Goal: Find specific page/section: Find specific page/section

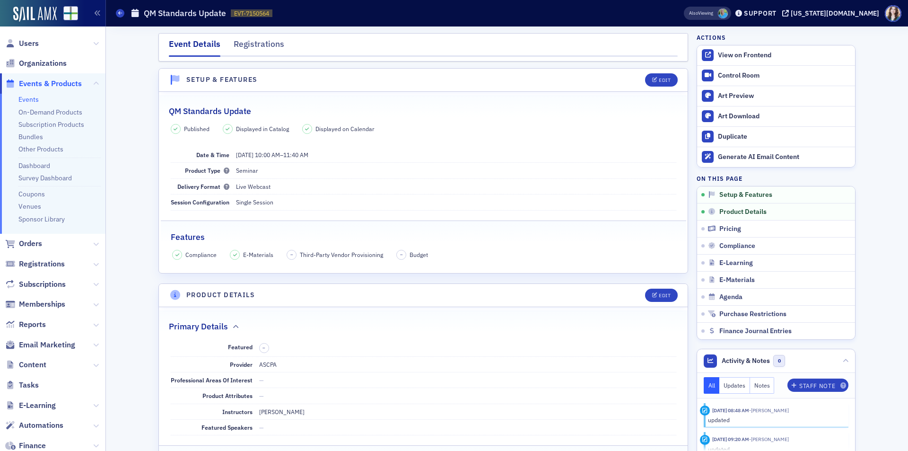
click at [52, 346] on span "Email Marketing" at bounding box center [47, 345] width 56 height 10
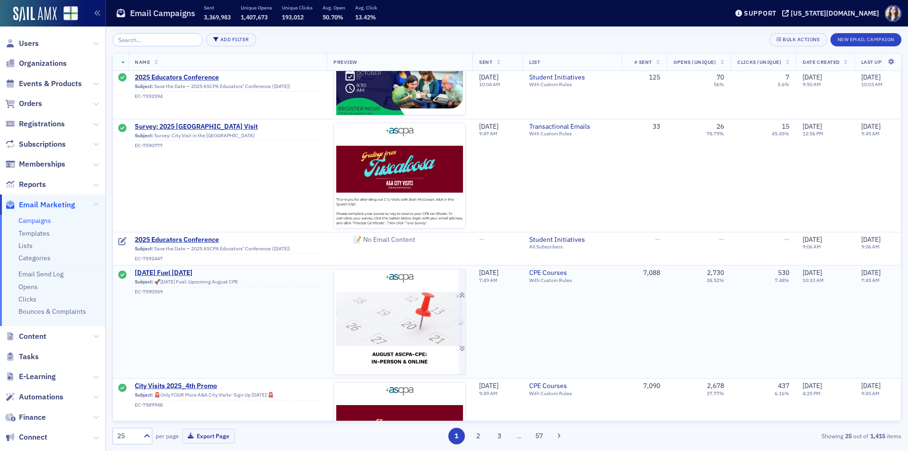
scroll to position [2224, 0]
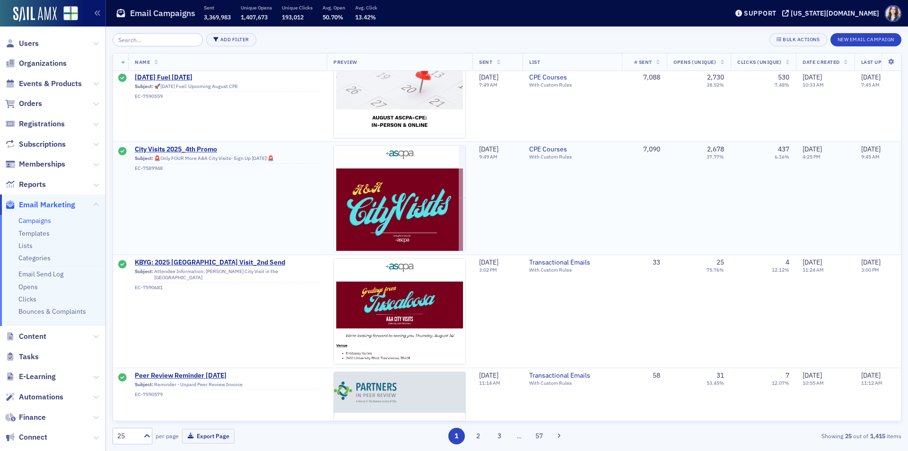
click at [300, 189] on td "City Visits 2025_4th Promo Subject: 🚨Only FOUR More A&A City Visits- Sign Up [D…" at bounding box center [227, 198] width 199 height 113
click at [211, 146] on span "City Visits 2025_4th Promo" at bounding box center [227, 149] width 185 height 9
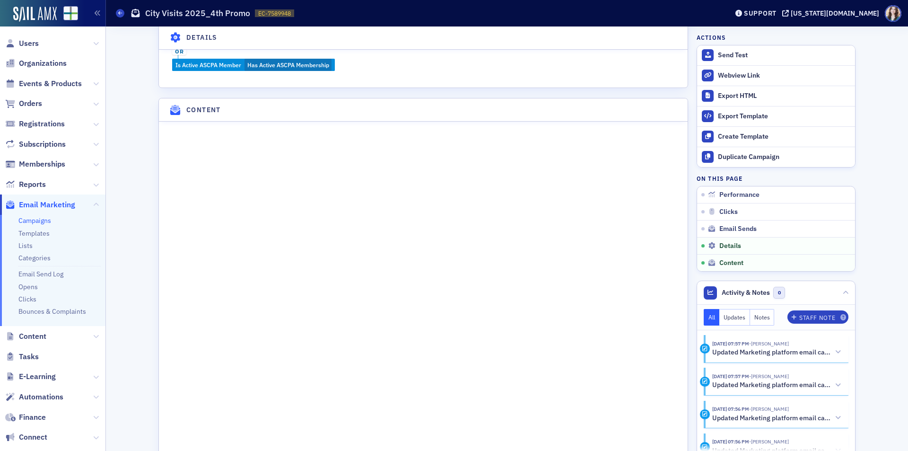
scroll to position [1136, 0]
